Goal: Check status: Check status

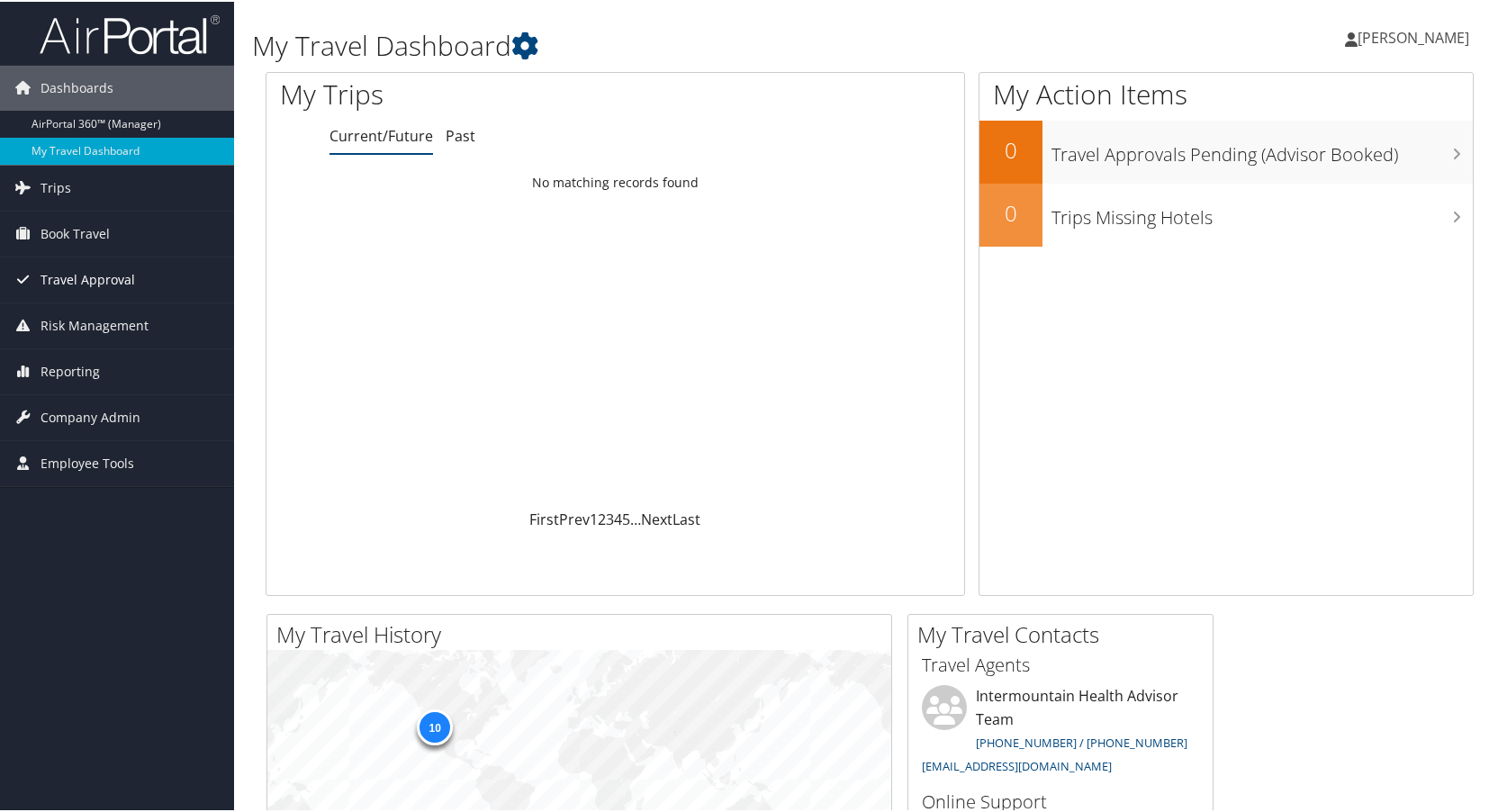
click at [76, 268] on span "Travel Approval" at bounding box center [88, 278] width 95 height 45
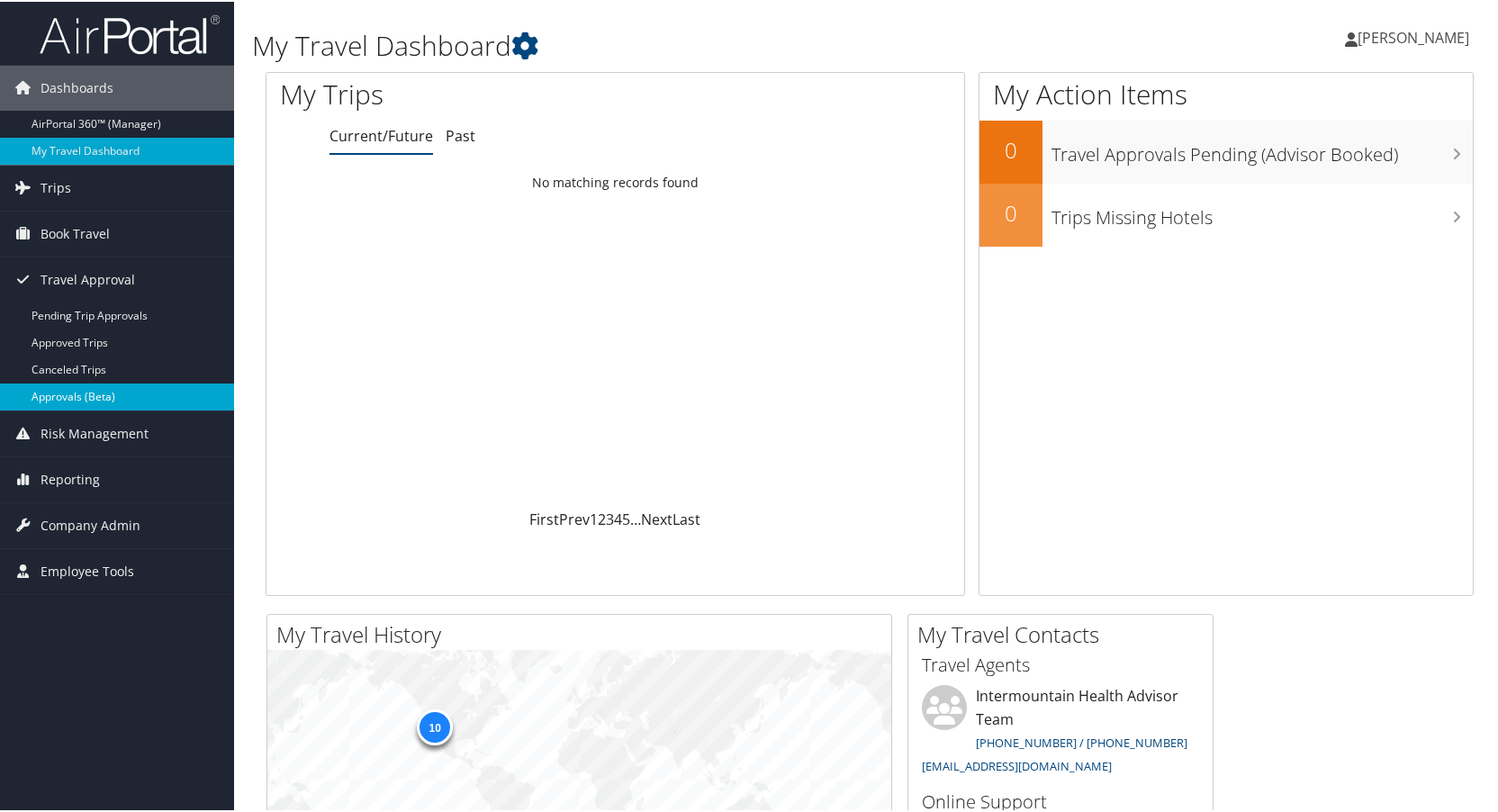
click at [81, 393] on link "Approvals (Beta)" at bounding box center [117, 395] width 234 height 27
